Goal: Use online tool/utility: Utilize a website feature to perform a specific function

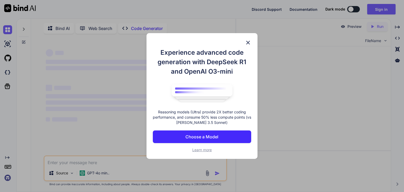
click at [249, 40] on img at bounding box center [248, 42] width 6 height 6
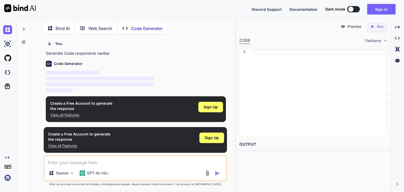
scroll to position [2, 0]
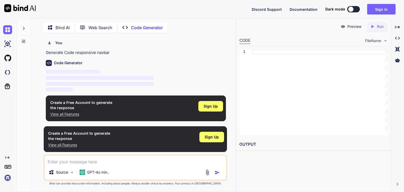
type textarea "x"
click at [100, 165] on div "Source GPT-4o min.." at bounding box center [135, 168] width 183 height 26
click at [293, 67] on div at bounding box center [319, 92] width 135 height 86
click at [277, 55] on div at bounding box center [319, 92] width 135 height 86
type textarea "dss"
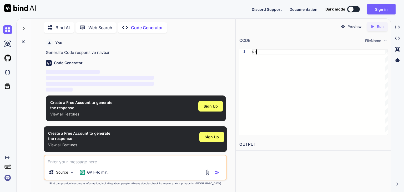
type textarea "x"
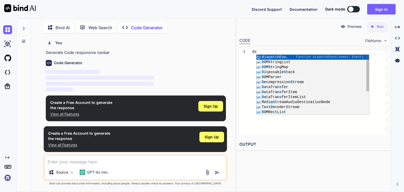
type textarea "d"
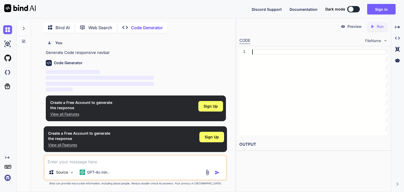
click at [176, 69] on div "Code Generator ‌ ‌ ‌ ‌" at bounding box center [136, 74] width 180 height 37
click at [52, 167] on div "Source GPT-4o min.." at bounding box center [135, 168] width 183 height 26
click at [56, 165] on textarea at bounding box center [135, 159] width 182 height 9
type textarea "r"
type textarea "x"
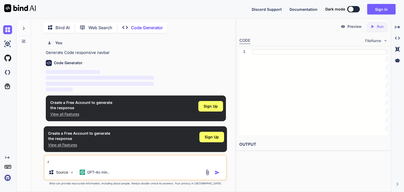
type textarea "re"
type textarea "x"
type textarea "res"
type textarea "x"
type textarea "resp"
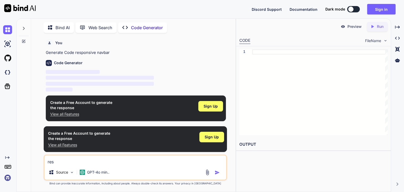
type textarea "x"
type textarea "respo"
type textarea "x"
type textarea "respon"
type textarea "x"
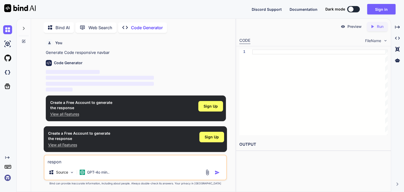
type textarea "respons"
type textarea "x"
type textarea "responsi"
type textarea "x"
type textarea "responsiv"
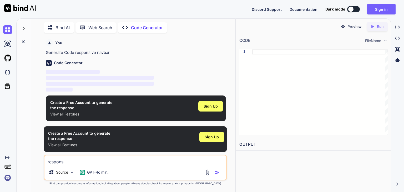
type textarea "x"
type textarea "responsive"
type textarea "x"
type textarea "responsive"
type textarea "x"
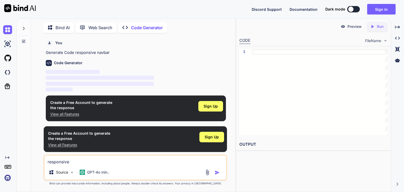
type textarea "responsive n"
type textarea "x"
type textarea "responsive na"
type textarea "x"
type textarea "responsive nav"
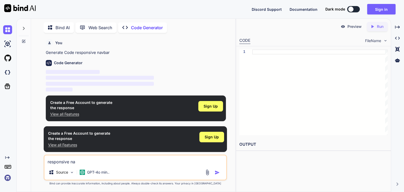
type textarea "x"
type textarea "responsive navb"
type textarea "x"
type textarea "responsive navba"
type textarea "x"
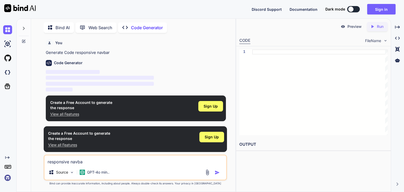
type textarea "responsive navbar"
type textarea "x"
type textarea "responsive navbar"
click at [218, 172] on img "button" at bounding box center [217, 172] width 5 height 5
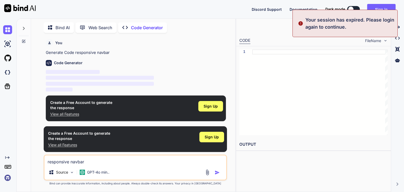
click at [237, 27] on div "Preview Created with Pixso. Run" at bounding box center [313, 27] width 155 height 16
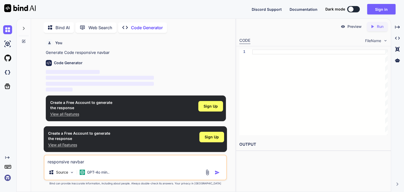
click at [265, 23] on div "Preview Created with Pixso. Run" at bounding box center [313, 27] width 155 height 16
click at [373, 12] on button "Sign in" at bounding box center [381, 9] width 28 height 11
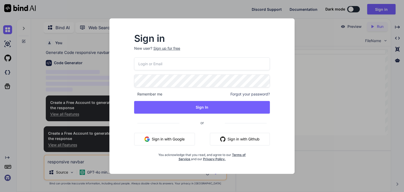
click at [172, 135] on button "Sign in with Google" at bounding box center [164, 139] width 61 height 13
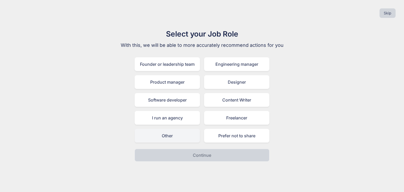
click at [177, 136] on div "Other" at bounding box center [167, 136] width 65 height 14
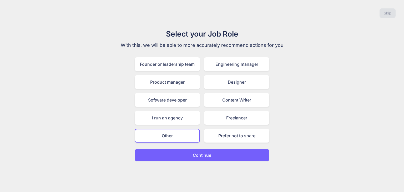
click at [200, 154] on p "Continue" at bounding box center [202, 155] width 18 height 6
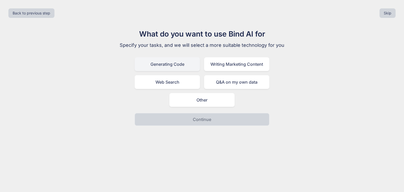
click at [183, 68] on div "Generating Code" at bounding box center [167, 64] width 65 height 14
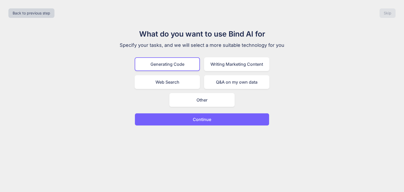
click at [198, 118] on p "Continue" at bounding box center [202, 119] width 18 height 6
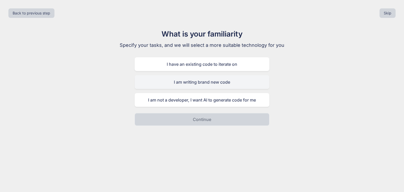
click at [221, 80] on div "I am writing brand new code" at bounding box center [202, 82] width 135 height 14
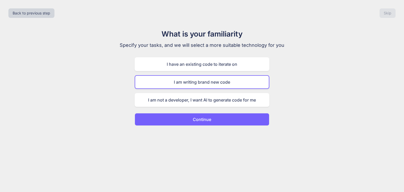
click at [207, 119] on p "Continue" at bounding box center [202, 119] width 18 height 6
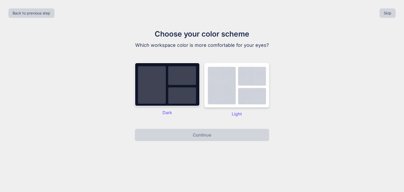
click at [230, 92] on img at bounding box center [236, 85] width 65 height 45
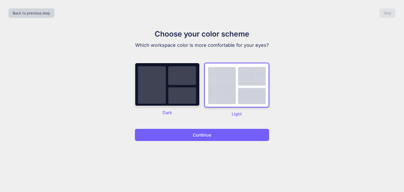
click at [216, 138] on button "Continue" at bounding box center [202, 135] width 135 height 13
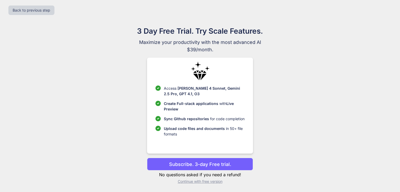
scroll to position [3, 0]
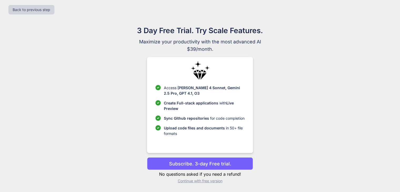
click at [199, 165] on p "Subscribe. 3-day Free trial." at bounding box center [200, 163] width 62 height 7
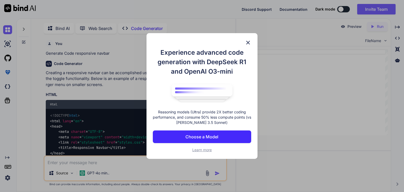
scroll to position [2, 0]
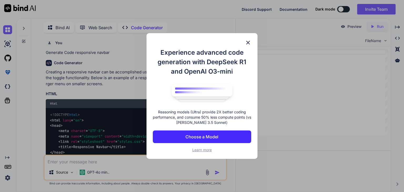
click at [250, 41] on img at bounding box center [248, 42] width 6 height 6
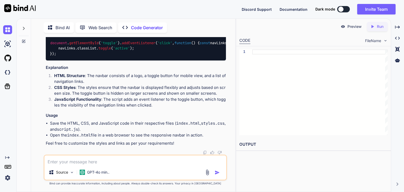
scroll to position [0, 0]
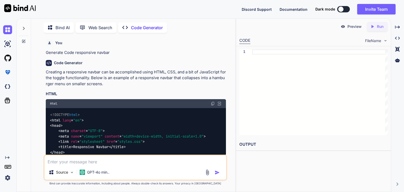
type textarea "x"
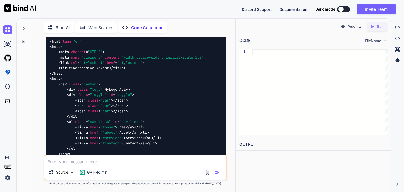
scroll to position [53, 0]
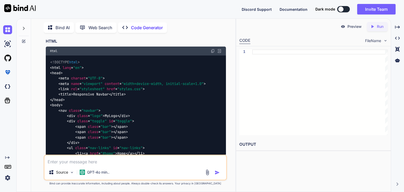
click at [212, 50] on img at bounding box center [213, 51] width 4 height 4
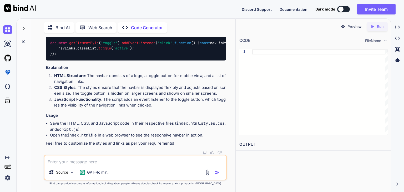
scroll to position [683, 0]
click at [65, 165] on textarea at bounding box center [135, 159] width 182 height 9
type textarea "b"
type textarea "x"
type textarea "bgd"
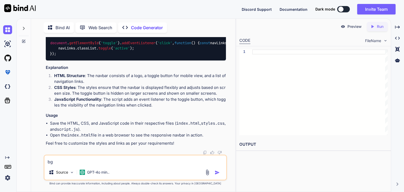
type textarea "x"
type textarea "bgdf"
type textarea "x"
type textarea "bgdfd"
type textarea "x"
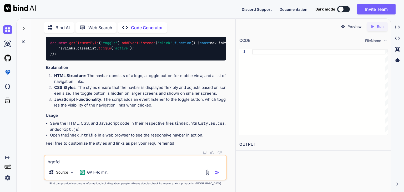
type textarea "bgdfdg"
type textarea "x"
type textarea "bgdfdgd"
type textarea "x"
type textarea "bgdfdgd"
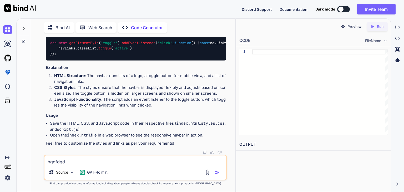
click at [216, 174] on img "button" at bounding box center [217, 172] width 5 height 5
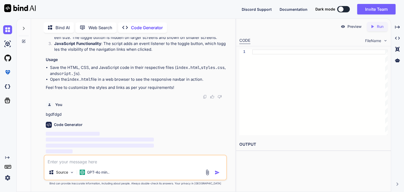
scroll to position [739, 0]
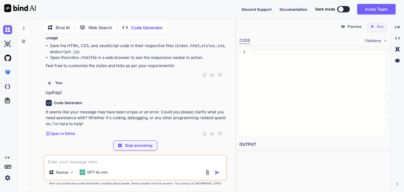
type textarea "x"
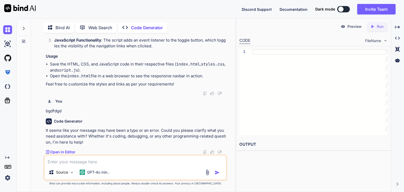
scroll to position [742, 0]
click at [68, 164] on textarea at bounding box center [135, 159] width 182 height 9
type textarea "r"
type textarea "x"
type textarea "re"
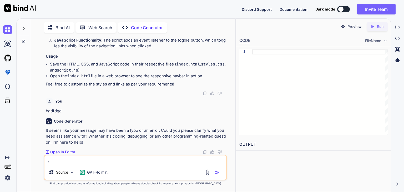
type textarea "x"
type textarea "res"
type textarea "x"
type textarea "resp"
type textarea "x"
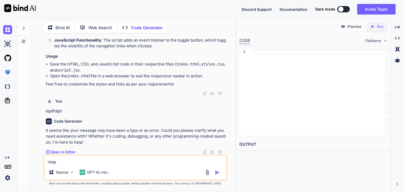
type textarea "respo"
type textarea "x"
type textarea "respon"
type textarea "x"
type textarea "respons"
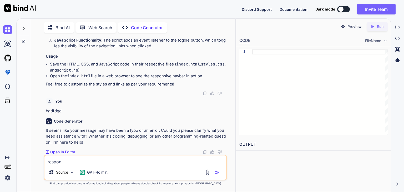
type textarea "x"
type textarea "responsi"
type textarea "x"
type textarea "responsiv"
type textarea "x"
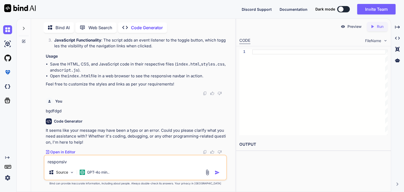
type textarea "responsive"
type textarea "x"
type textarea "responsive"
type textarea "x"
type textarea "responsive n"
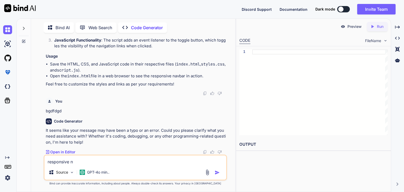
type textarea "x"
type textarea "responsive na"
type textarea "x"
type textarea "responsive nav"
type textarea "x"
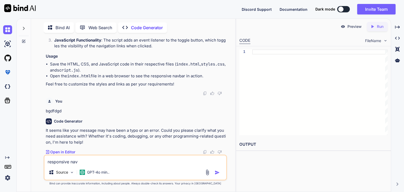
type textarea "responsive navb"
type textarea "x"
type textarea "responsive navba"
type textarea "x"
type textarea "responsive navbar"
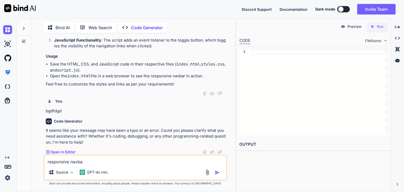
type textarea "x"
type textarea "responsive navbar"
type textarea "x"
type textarea "responsive navbar a"
type textarea "x"
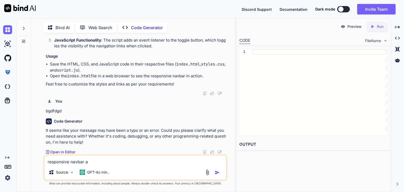
type textarea "responsive navbar an"
type textarea "x"
type textarea "responsive navbar and"
type textarea "x"
type textarea "responsive navbar and"
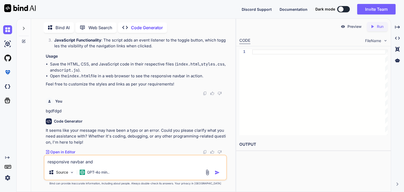
type textarea "x"
type textarea "responsive navbar and b"
type textarea "x"
type textarea "responsive navbar and ba"
type textarea "x"
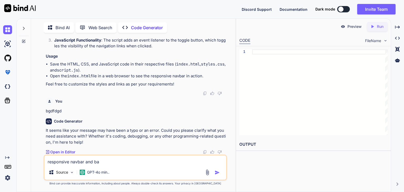
type textarea "responsive navbar and bac"
type textarea "x"
type textarea "responsive navbar and back"
type textarea "x"
type textarea "responsive navbar and backg"
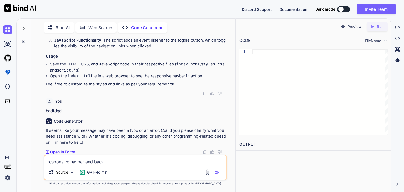
type textarea "x"
type textarea "responsive navbar and backgr"
type textarea "x"
type textarea "responsive navbar and backgro"
type textarea "x"
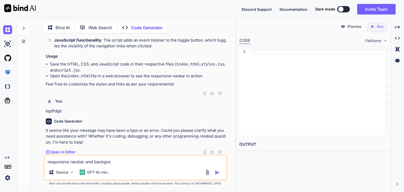
type textarea "responsive navbar and backgrou"
type textarea "x"
type textarea "responsive navbar and backgroub"
type textarea "x"
type textarea "responsive navbar and backgroub="
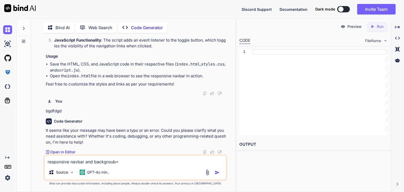
type textarea "x"
type textarea "responsive navbar and backgroub=n"
type textarea "x"
type textarea "responsive navbar and backgroub=nd"
type textarea "x"
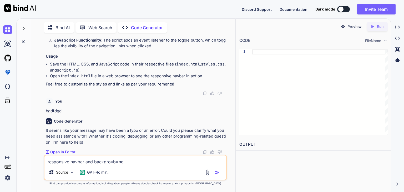
type textarea "responsive navbar and backgroub=nd"
type textarea "x"
type textarea "responsive navbar and backgroub=nd"
type textarea "x"
type textarea "responsive navbar and backgroub=n"
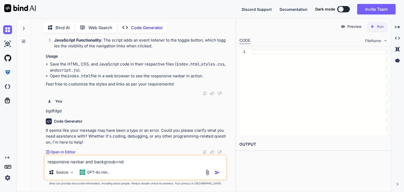
type textarea "x"
type textarea "responsive navbar and backgroub="
type textarea "x"
type textarea "responsive navbar and backgroub"
type textarea "x"
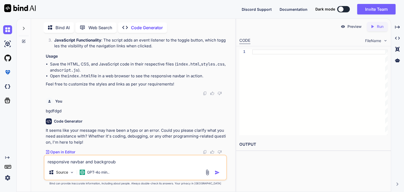
type textarea "responsive navbar and backgrou"
type textarea "x"
type textarea "responsive navbar and backgro"
type textarea "x"
type textarea "responsive navbar and backgrou"
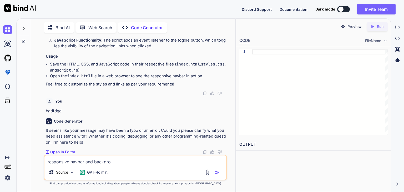
type textarea "x"
type textarea "responsive navbar and backgroun"
type textarea "x"
type textarea "responsive navbar and background"
type textarea "x"
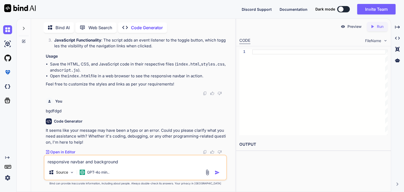
type textarea "responsive navbar and background"
type textarea "x"
type textarea "responsive navbar and background c"
type textarea "x"
type textarea "responsive navbar and background co"
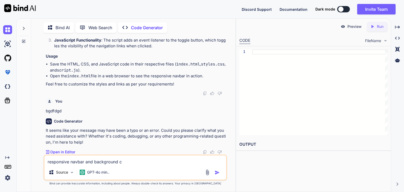
type textarea "x"
type textarea "responsive navbar and background col"
type textarea "x"
type textarea "responsive navbar and background colo"
type textarea "x"
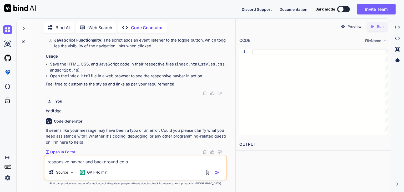
type textarea "responsive navbar and background color"
type textarea "x"
type textarea "responsive navbar and background color"
type textarea "x"
type textarea "responsive navbar and background color i"
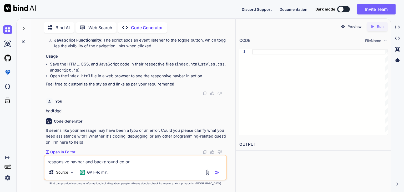
type textarea "x"
type textarea "responsive navbar and background color is"
type textarea "x"
type textarea "responsive navbar and background color is"
type textarea "x"
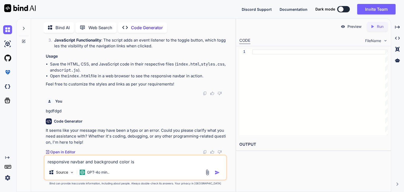
type textarea "responsive navbar and background color is l"
type textarea "x"
type textarea "responsive navbar and background color is li"
type textarea "x"
type textarea "responsive navbar and background color is lig"
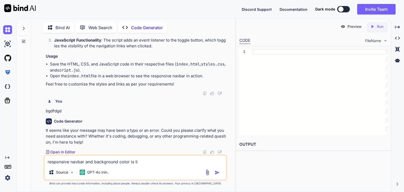
type textarea "x"
type textarea "responsive navbar and background color is ligt"
type textarea "x"
type textarea "responsive navbar and background color is lig"
type textarea "x"
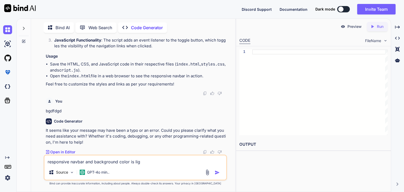
type textarea "responsive navbar and background color is li"
type textarea "x"
type textarea "responsive navbar and background color is lig"
type textarea "x"
type textarea "responsive navbar and background color is ligh"
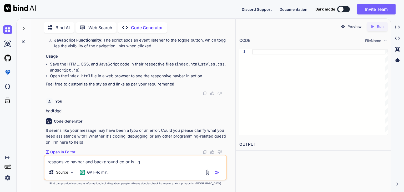
type textarea "x"
type textarea "responsive navbar and background color is light"
type textarea "x"
type textarea "responsive navbar and background color is lightp"
type textarea "x"
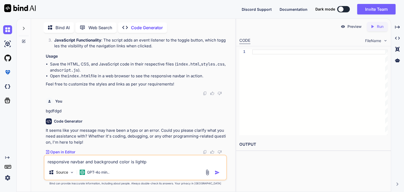
type textarea "responsive navbar and background color is lightpu"
type textarea "x"
type textarea "responsive navbar and background color is lightpur"
type textarea "x"
type textarea "responsive navbar and background color is lightpurp"
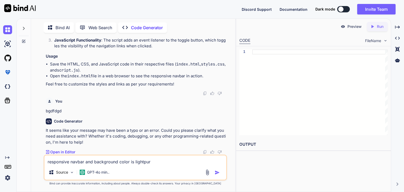
type textarea "x"
type textarea "responsive navbar and background color is lightpurpl"
type textarea "x"
type textarea "responsive navbar and background color is lightpurple"
type textarea "x"
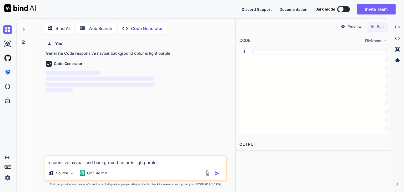
scroll to position [2, 0]
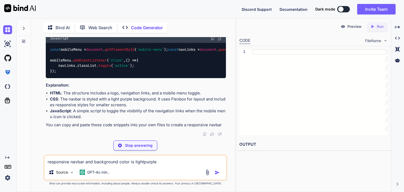
type textarea "x"
type textarea "<span class="bar"></span> <span class="bar"></span> </div> </nav> <script src="…"
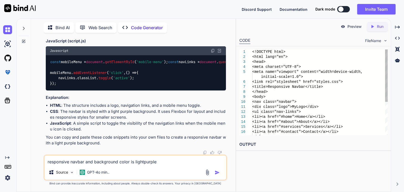
scroll to position [594, 0]
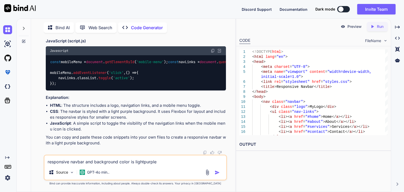
type textarea "x"
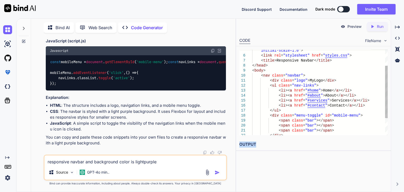
drag, startPoint x: 311, startPoint y: 142, endPoint x: 309, endPoint y: 131, distance: 10.6
click at [309, 131] on div "Preview Created with Pixso. Run CODE FileName 6 7 8 9 10 11 12 13 14 15 16 17 1…" at bounding box center [313, 86] width 155 height 135
type textarea "<nav class="navbar"> <div class="logo">MyLogo</div> <ul class="nav-links"> <li>…"
click at [378, 98] on div "initial-scale=1.0" > < link rel = "stylesheet" href = " styles.css " > < title …" at bounding box center [319, 93] width 135 height 140
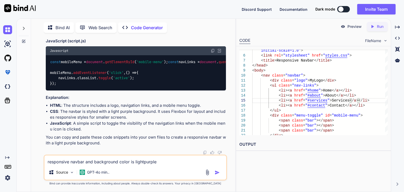
click at [381, 23] on div "Created with Pixso. Run" at bounding box center [377, 26] width 21 height 9
type textarea "x"
click at [282, 156] on link "https://app.onecompiler.com/43wf6rme4_43wgewgts" at bounding box center [260, 156] width 43 height 5
